Goal: Book appointment/travel/reservation

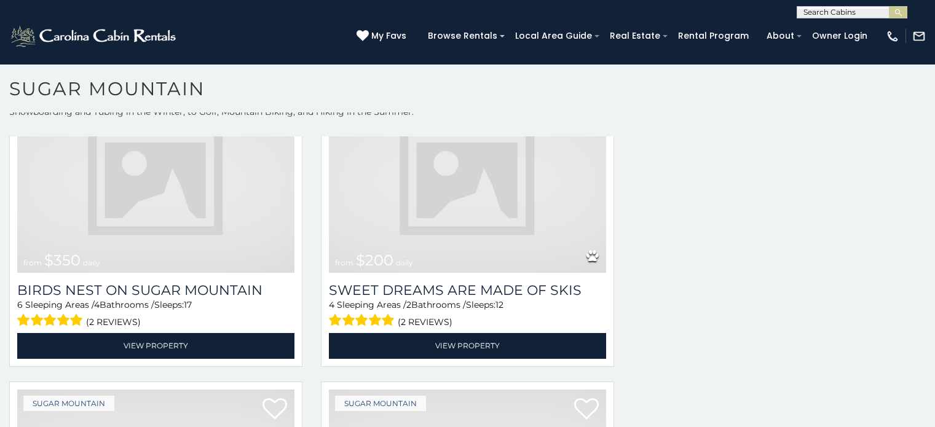
scroll to position [334, 0]
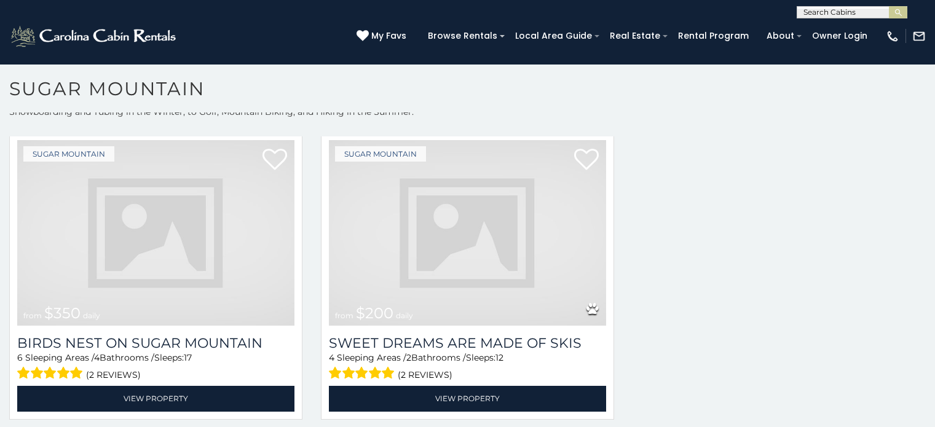
click at [220, 306] on img at bounding box center [155, 233] width 277 height 186
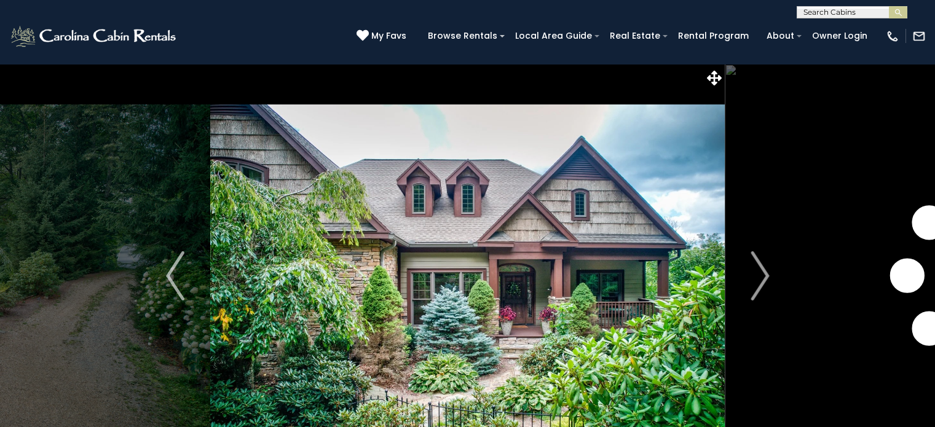
scroll to position [44, 0]
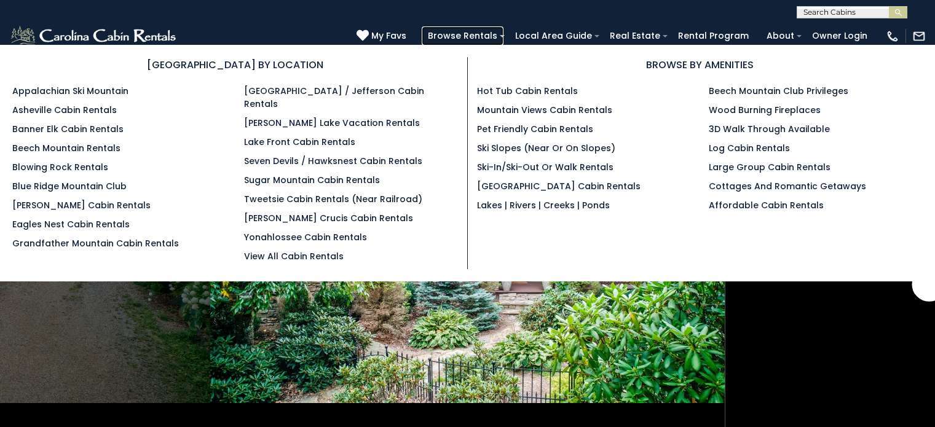
click at [504, 37] on link "Browse Rentals" at bounding box center [463, 35] width 82 height 19
